Goal: Information Seeking & Learning: Learn about a topic

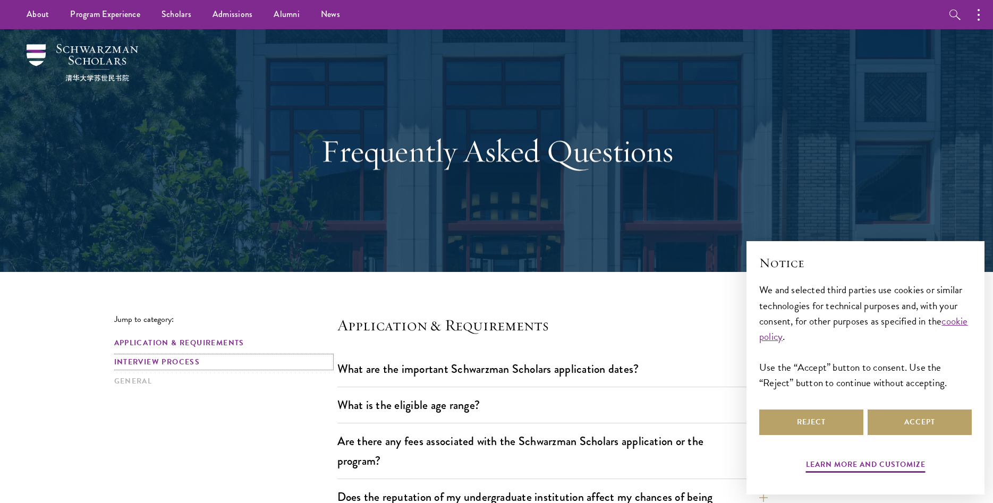
click at [160, 361] on link "Interview Process" at bounding box center [222, 362] width 217 height 11
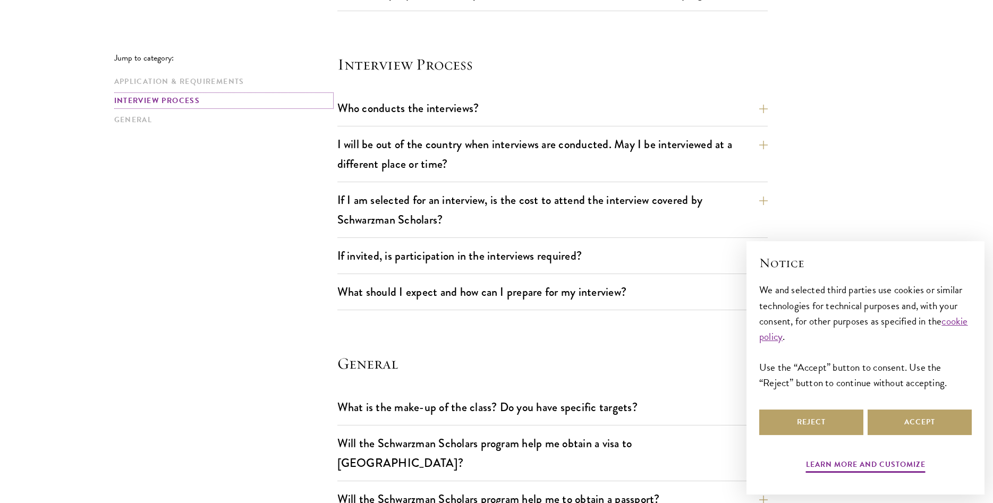
scroll to position [1184, 0]
click at [767, 147] on button "I will be out of the country when interviews are conducted. May I be interviewe…" at bounding box center [560, 154] width 430 height 44
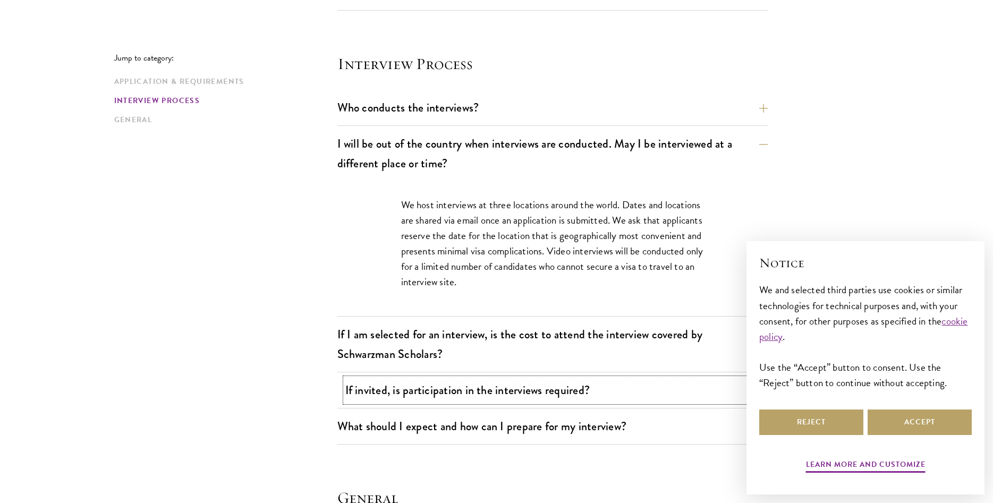
click at [584, 392] on button "If invited, is participation in the interviews required?" at bounding box center [560, 390] width 430 height 24
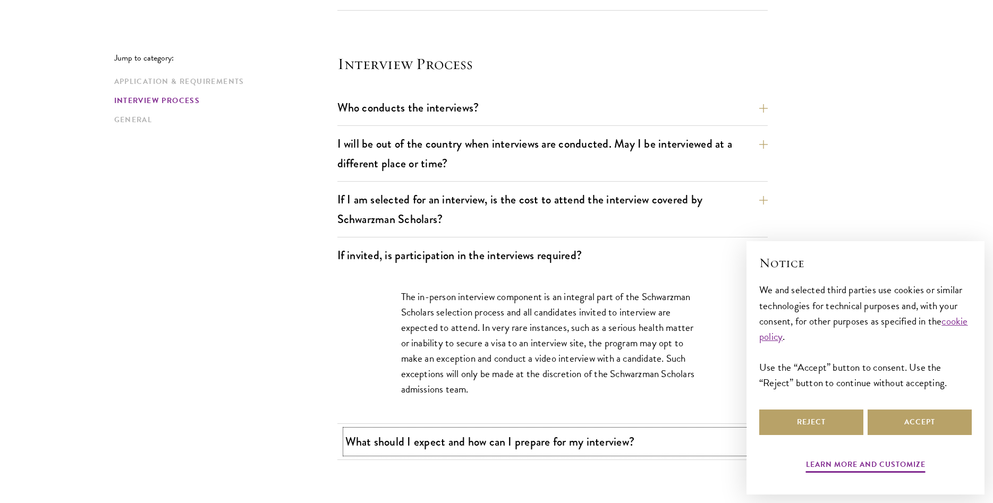
click at [562, 440] on button "What should I expect and how can I prepare for my interview?" at bounding box center [560, 442] width 430 height 24
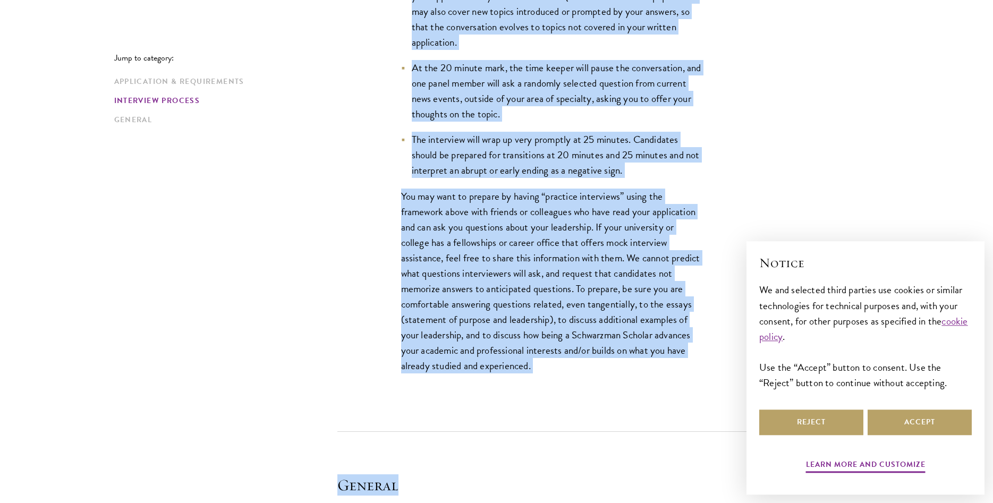
scroll to position [1756, 0]
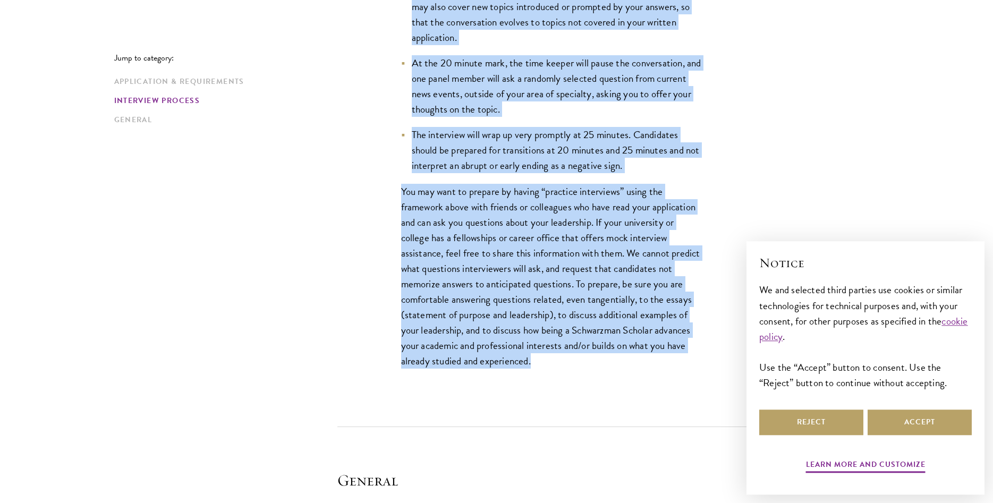
drag, startPoint x: 401, startPoint y: 210, endPoint x: 617, endPoint y: 376, distance: 272.1
click at [617, 376] on div "Interviews are free-flowing conversations, driven by but not limited to your wr…" at bounding box center [552, 66] width 367 height 657
copy div "Interviews are free-flowing conversations, driven by but not limited to your wr…"
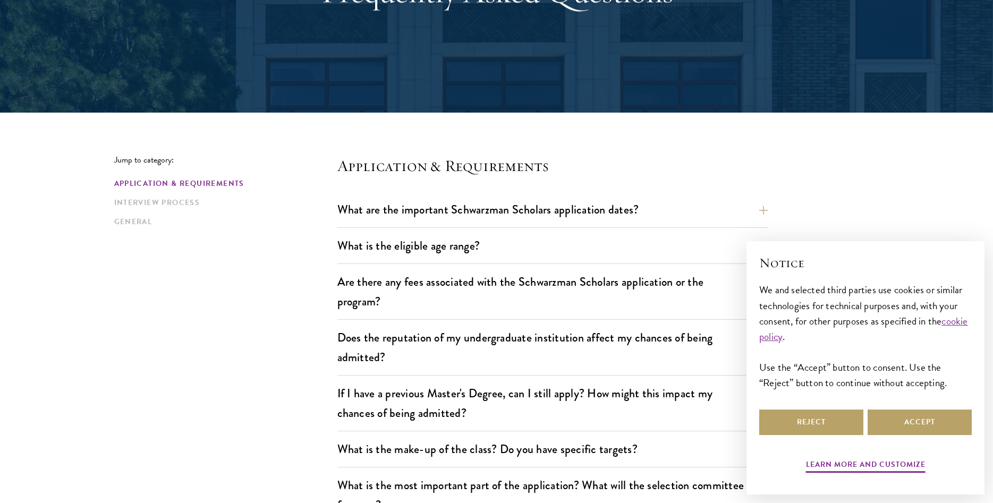
scroll to position [0, 0]
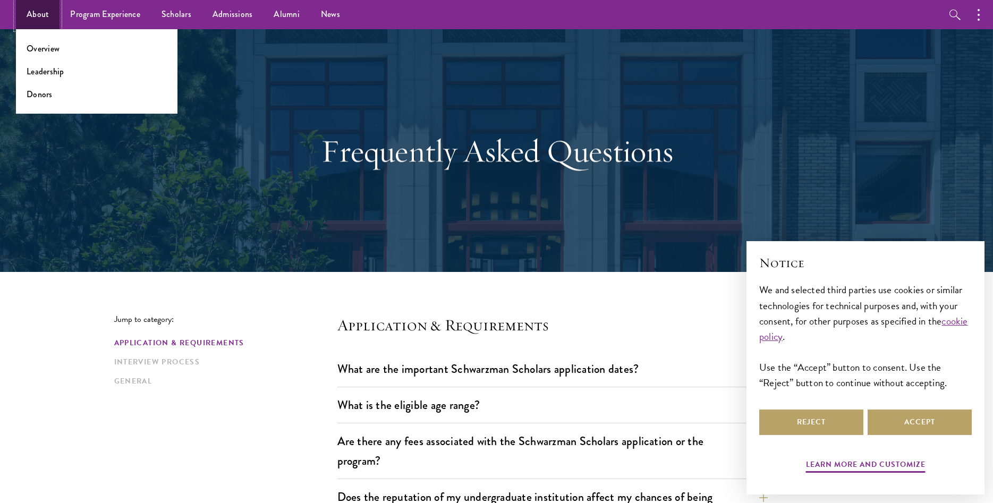
click at [38, 11] on link "About" at bounding box center [38, 14] width 44 height 29
